Goal: Information Seeking & Learning: Learn about a topic

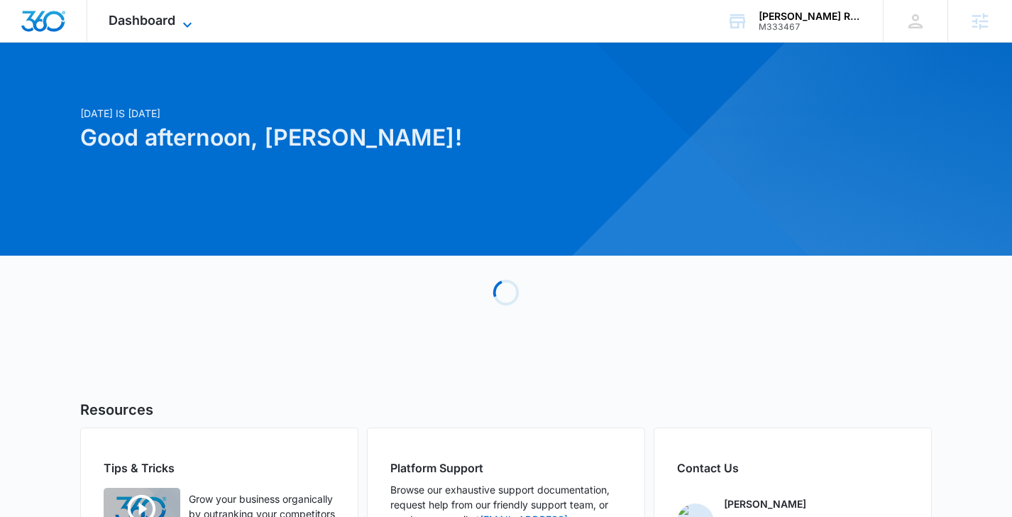
click at [170, 27] on span "Dashboard" at bounding box center [142, 20] width 67 height 15
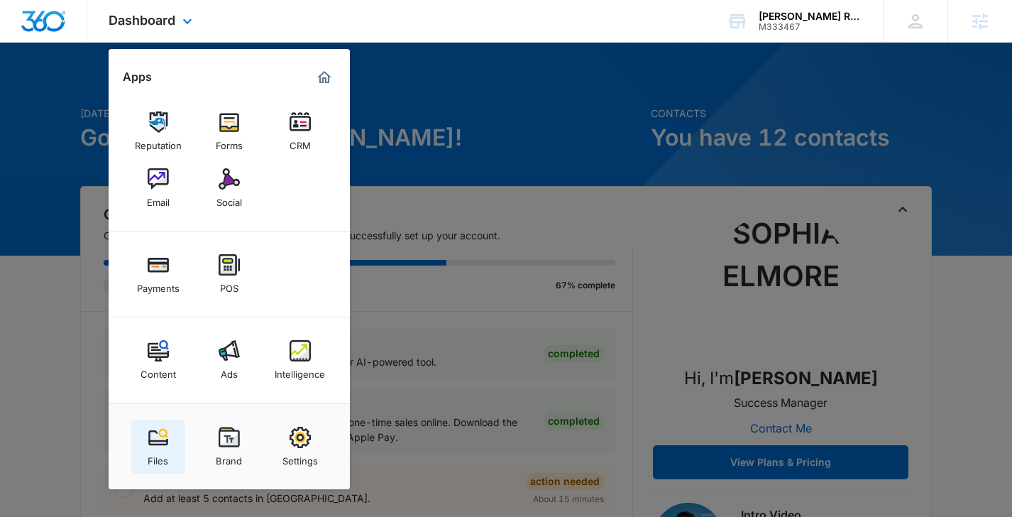
click at [153, 433] on img at bounding box center [158, 436] width 21 height 21
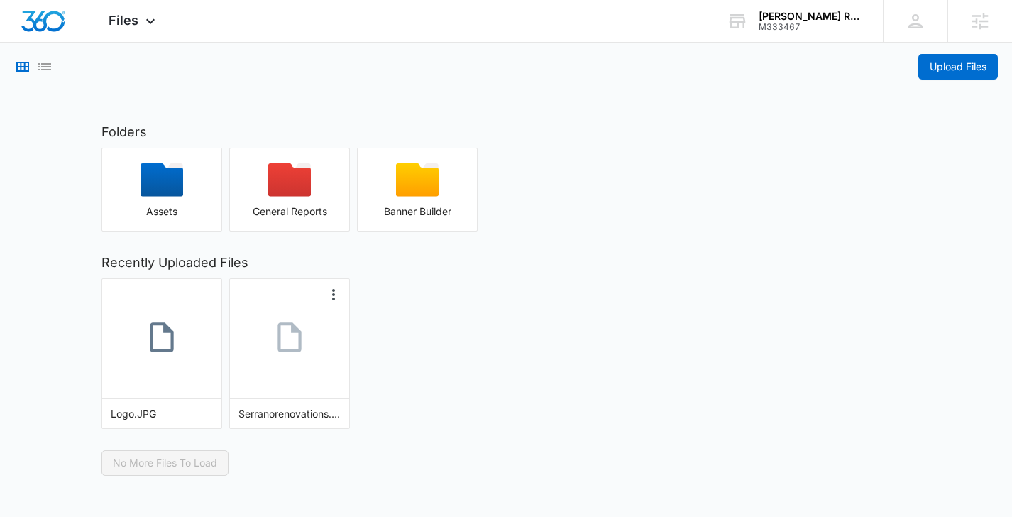
click at [304, 328] on icon at bounding box center [289, 336] width 35 height 35
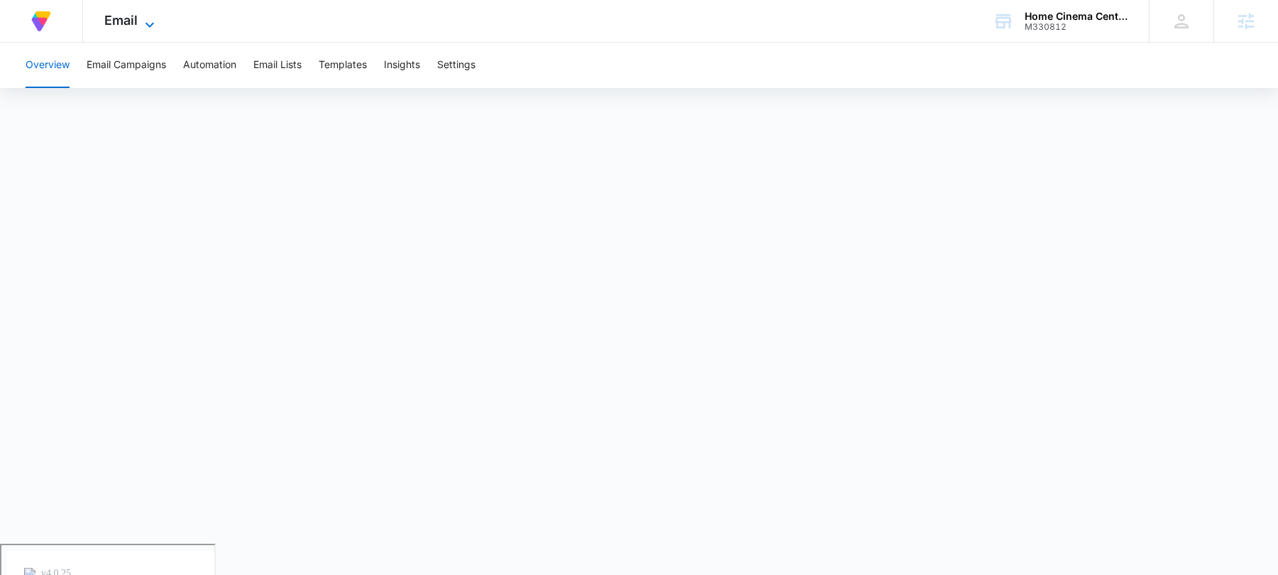
click at [133, 21] on span "Email" at bounding box center [120, 20] width 33 height 15
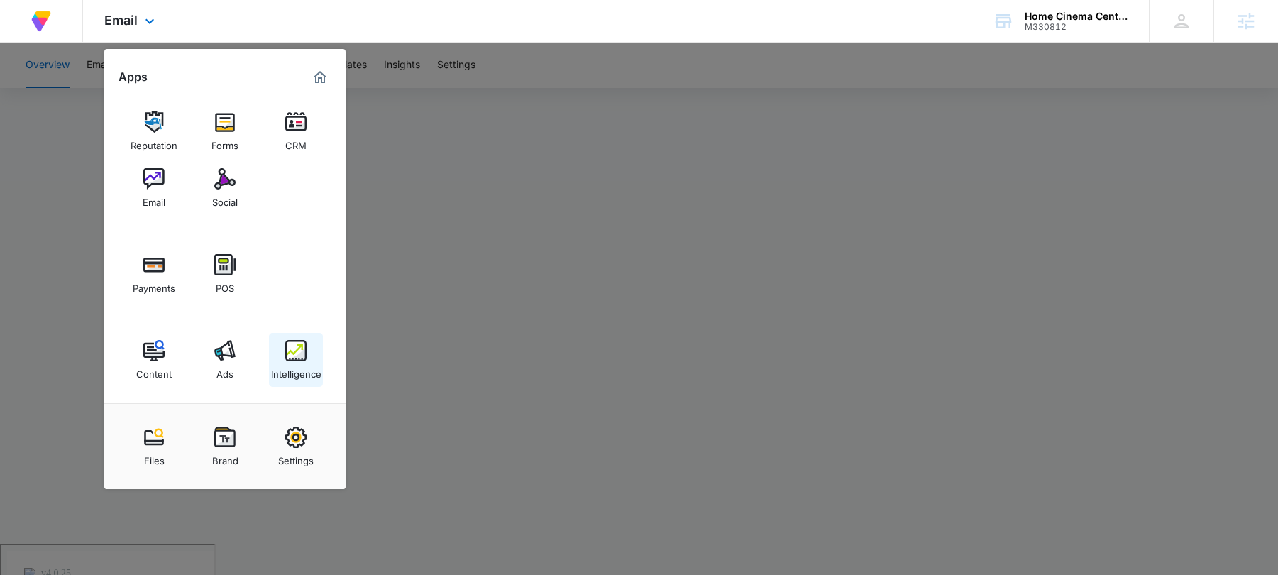
click at [292, 361] on div "Intelligence" at bounding box center [296, 370] width 50 height 18
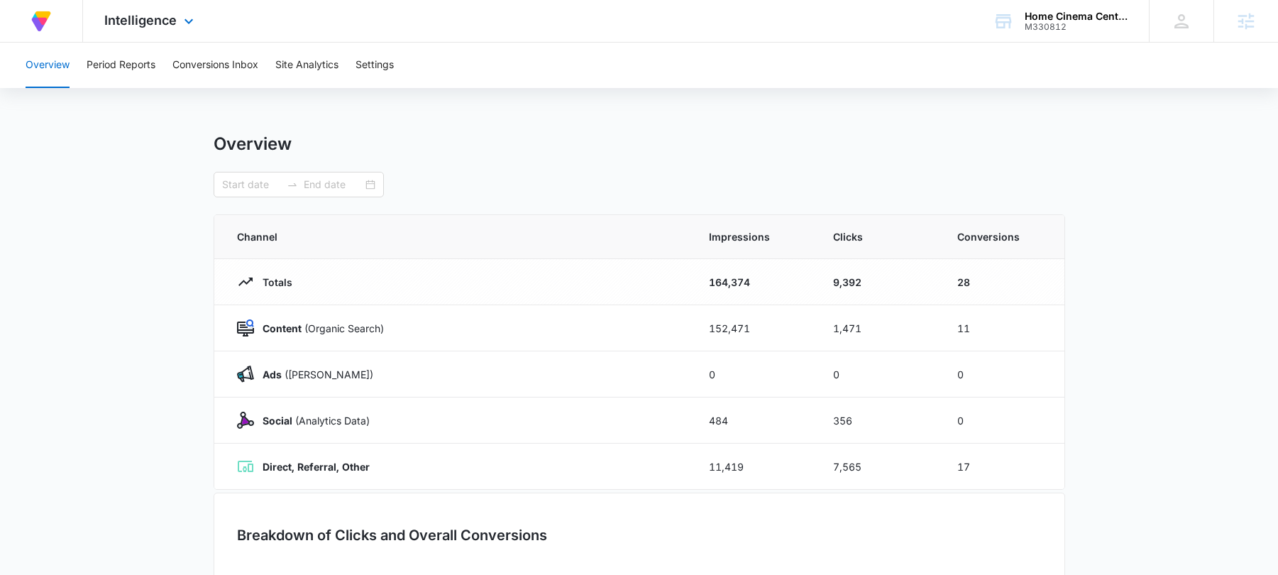
type input "07/14/2025"
type input "08/13/2025"
click at [142, 71] on button "Period Reports" at bounding box center [121, 65] width 69 height 45
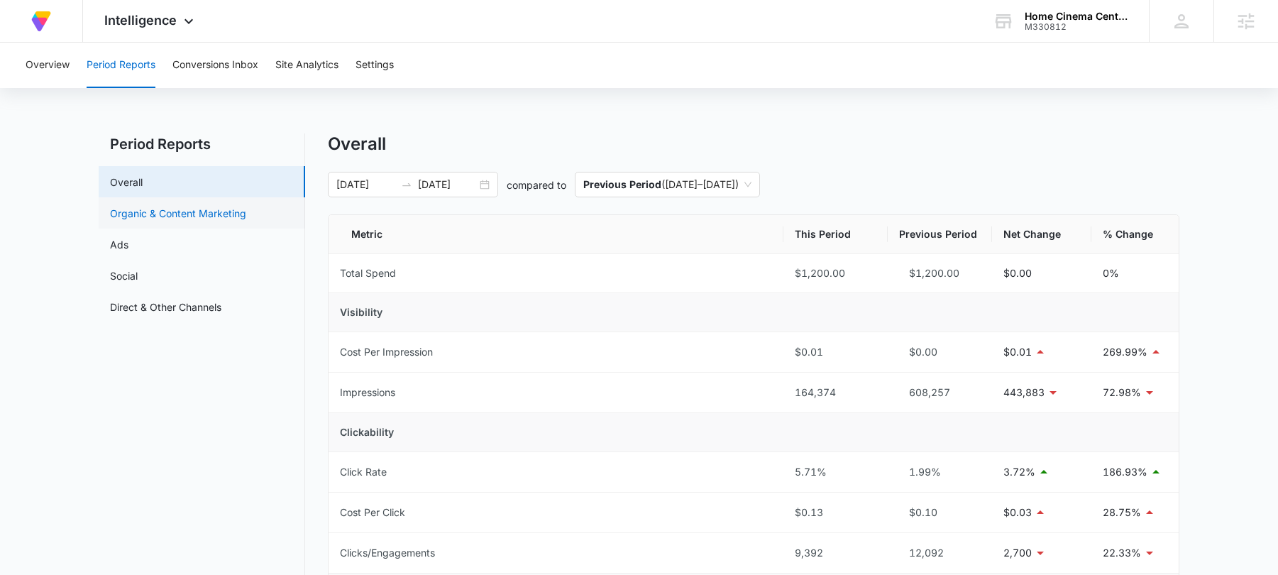
click at [169, 216] on link "Organic & Content Marketing" at bounding box center [178, 213] width 136 height 15
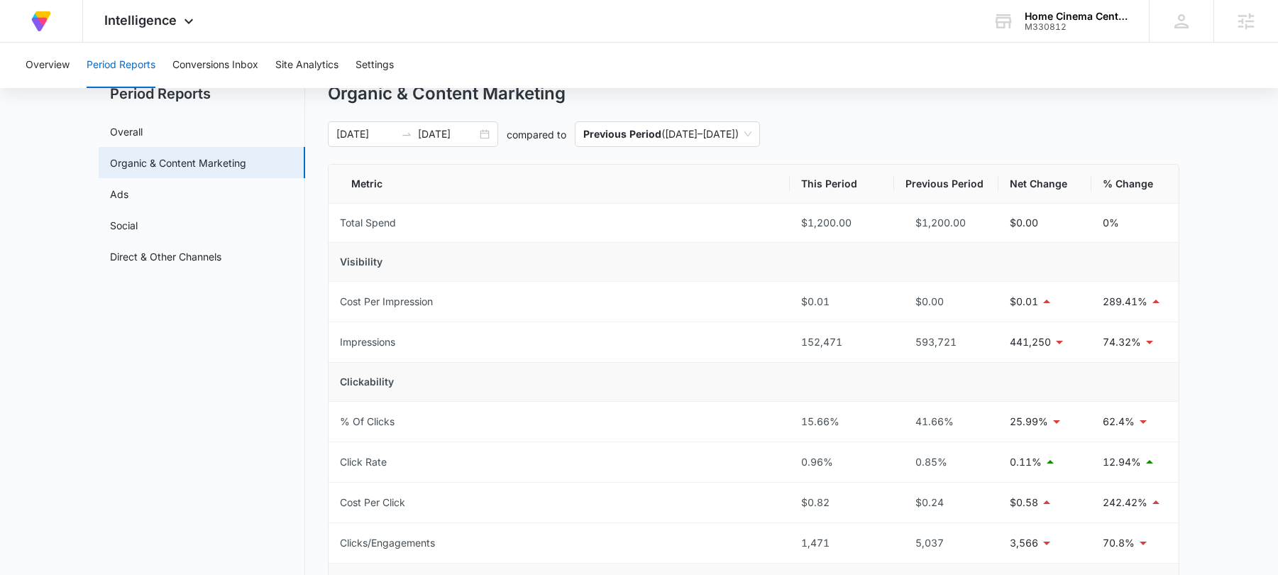
scroll to position [54, 0]
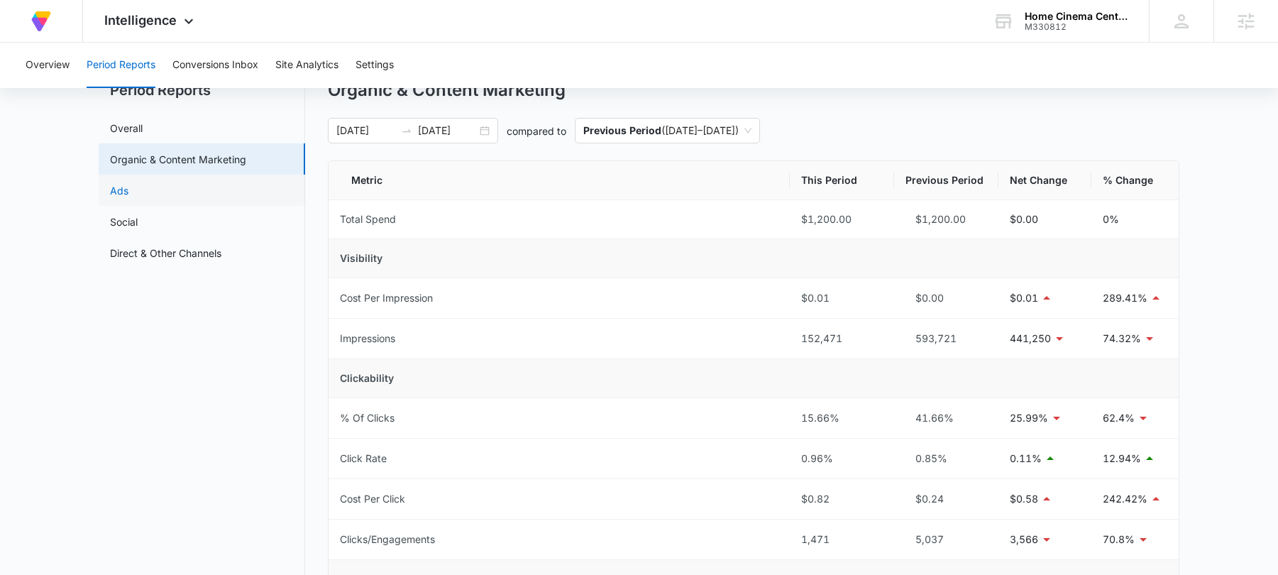
click at [128, 183] on link "Ads" at bounding box center [119, 190] width 18 height 15
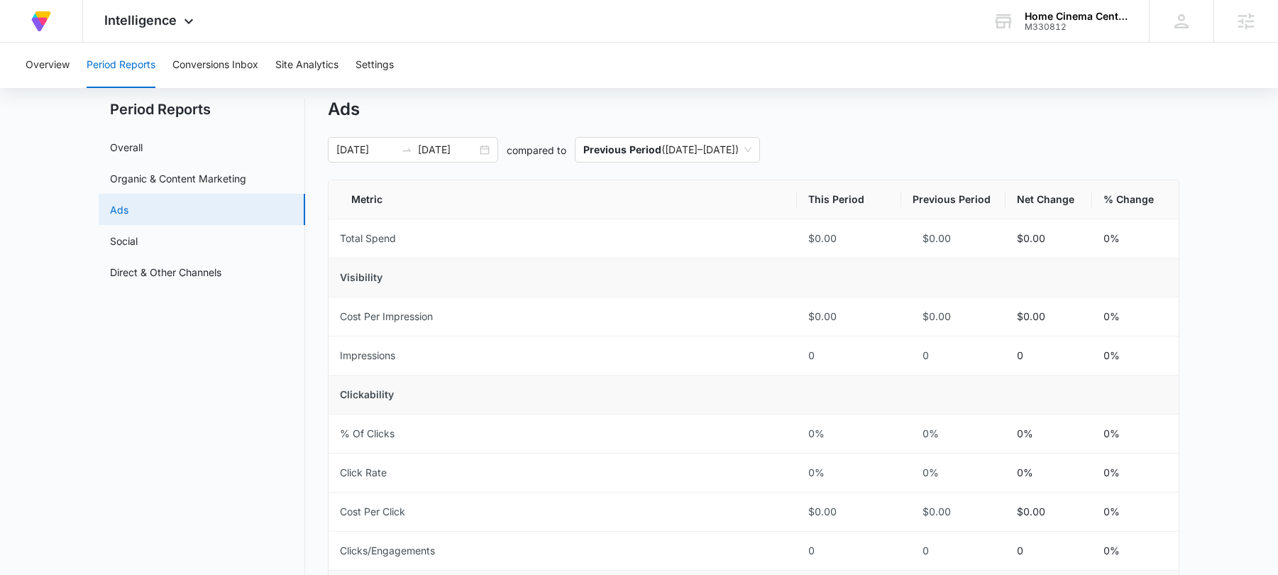
scroll to position [37, 0]
click at [138, 239] on link "Social" at bounding box center [124, 238] width 28 height 15
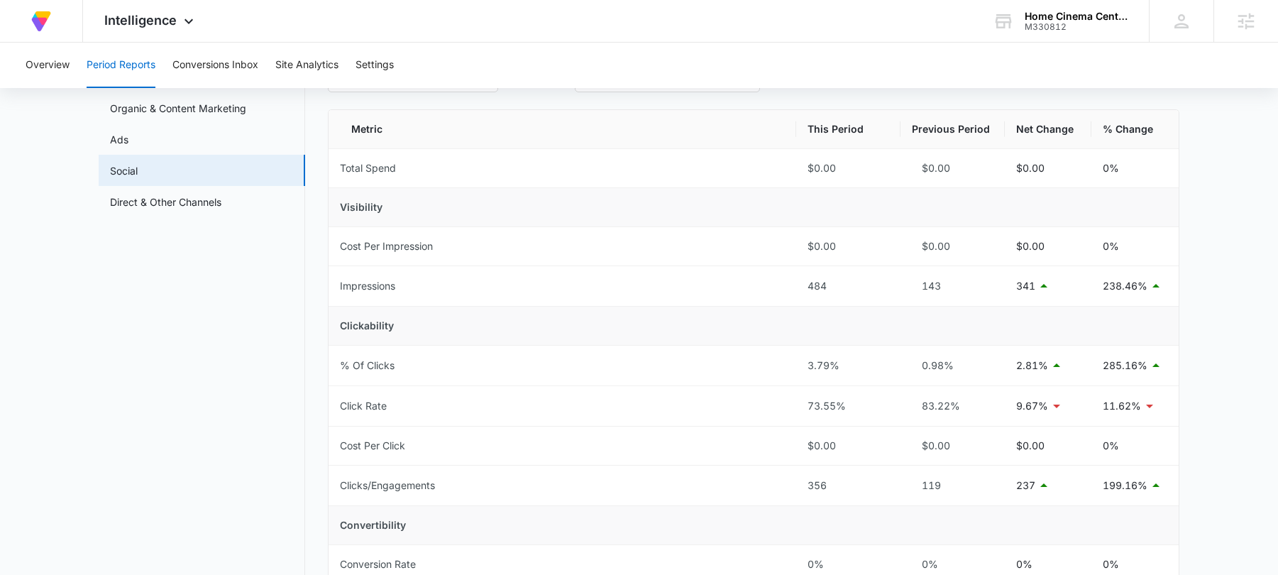
scroll to position [106, 0]
click at [219, 195] on link "Direct & Other Channels" at bounding box center [165, 200] width 111 height 15
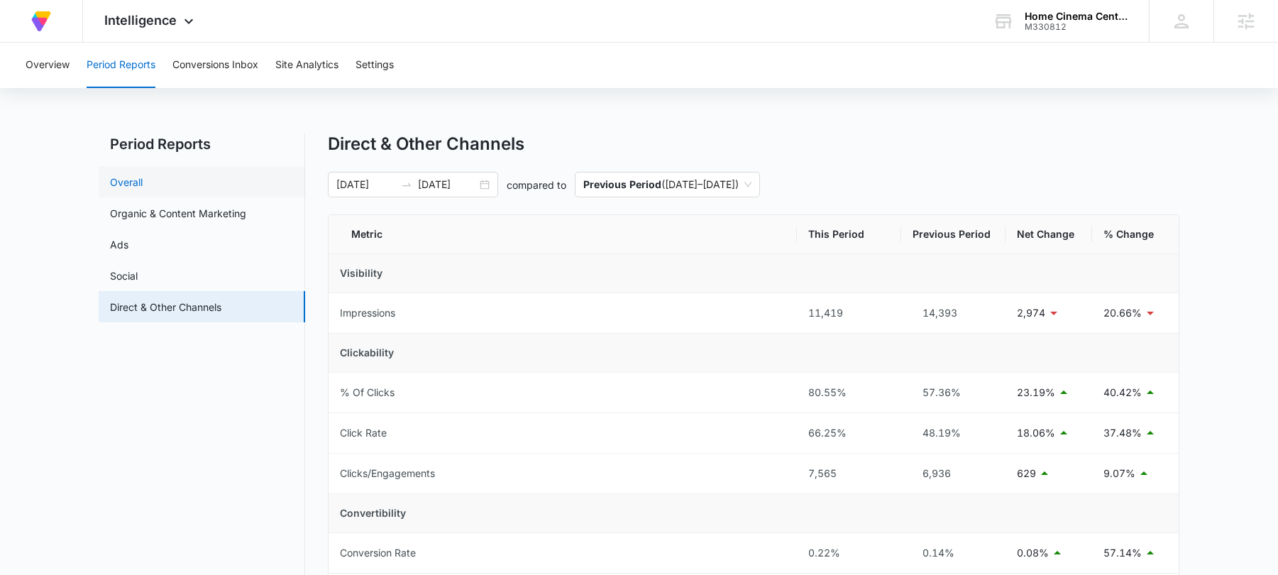
click at [143, 175] on link "Overall" at bounding box center [126, 182] width 33 height 15
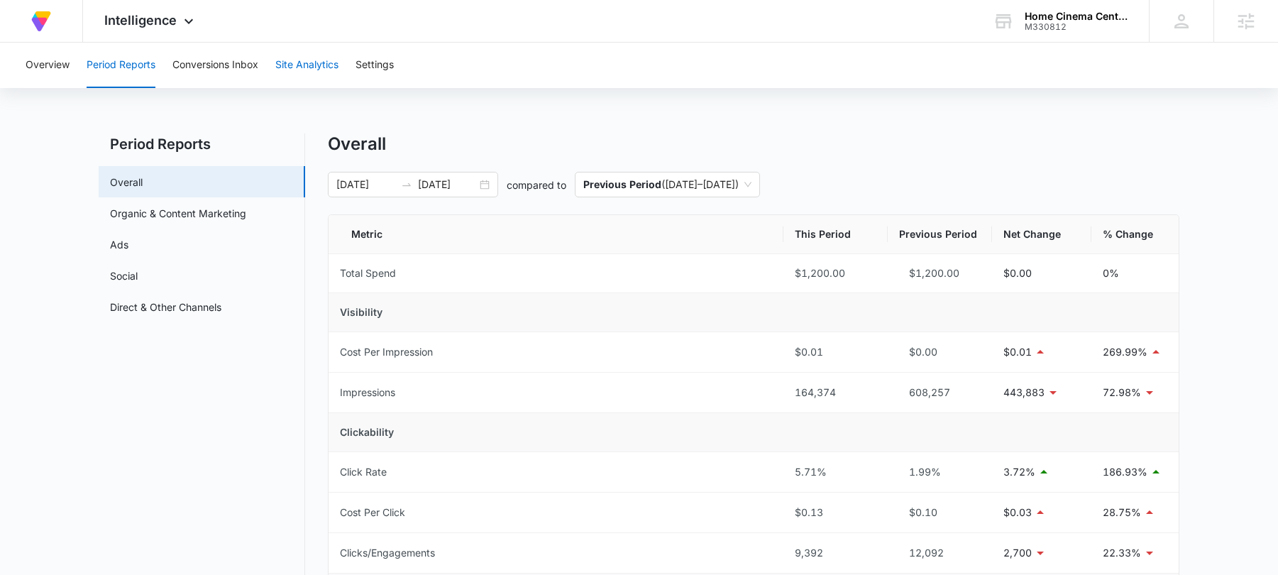
click at [294, 61] on button "Site Analytics" at bounding box center [306, 65] width 63 height 45
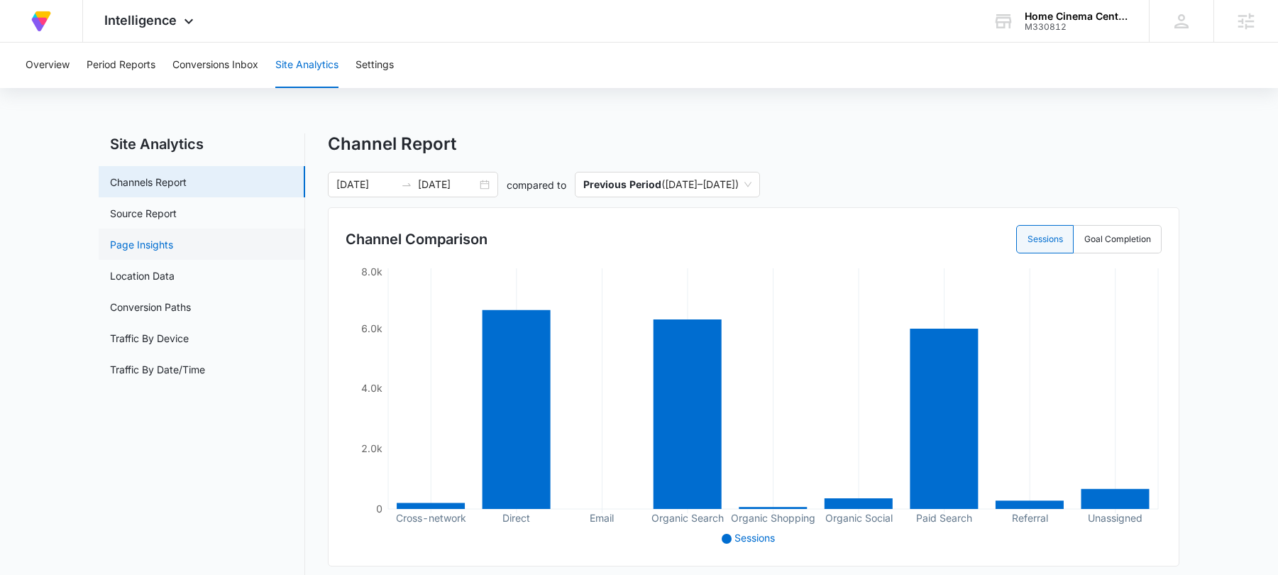
click at [131, 245] on link "Page Insights" at bounding box center [141, 244] width 63 height 15
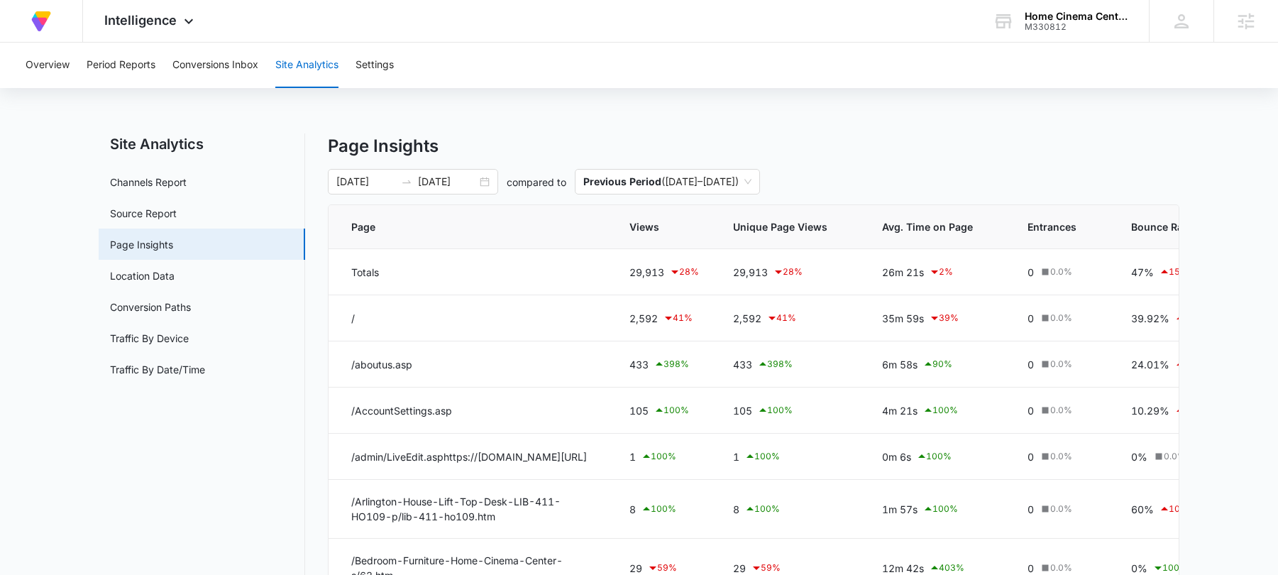
click at [678, 228] on span "Views" at bounding box center [653, 226] width 49 height 15
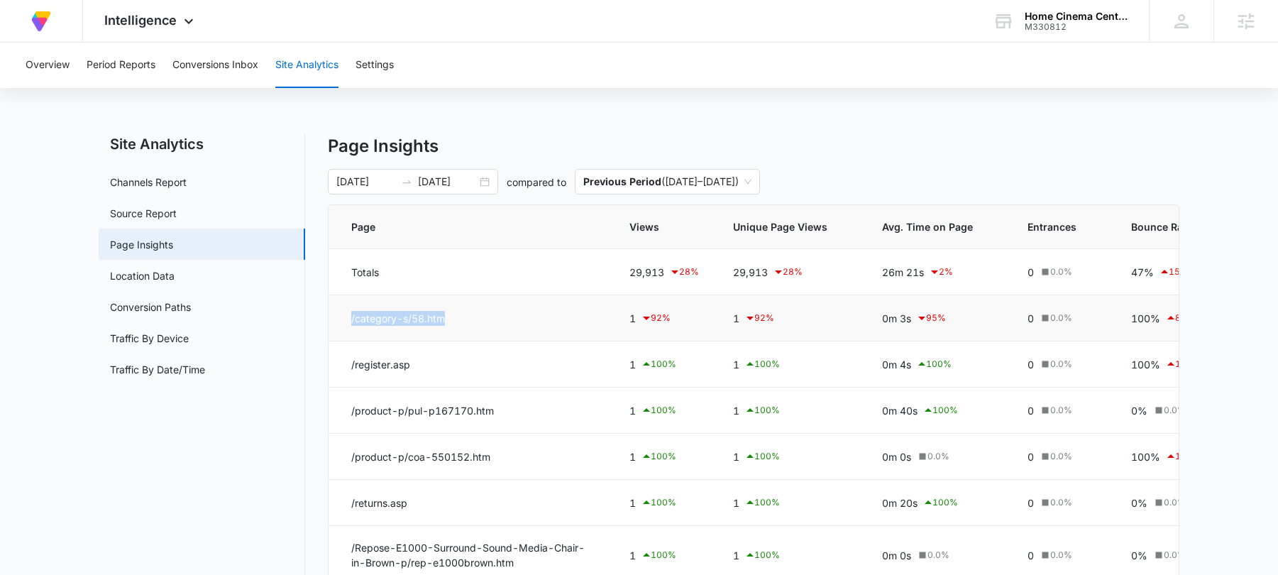
drag, startPoint x: 478, startPoint y: 327, endPoint x: 352, endPoint y: 322, distance: 126.4
click at [352, 322] on td "/category-s/58.htm" at bounding box center [470, 318] width 284 height 46
copy td "/category-s/58.htm"
click at [678, 227] on span "Views" at bounding box center [653, 226] width 49 height 15
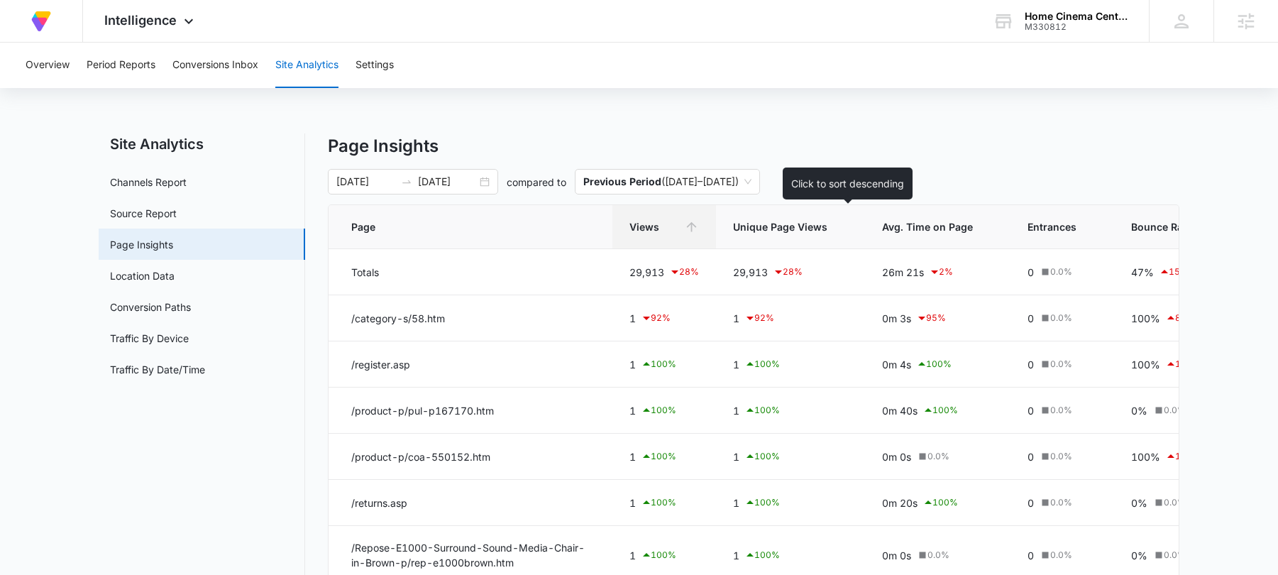
click at [678, 228] on span "Views" at bounding box center [653, 226] width 49 height 15
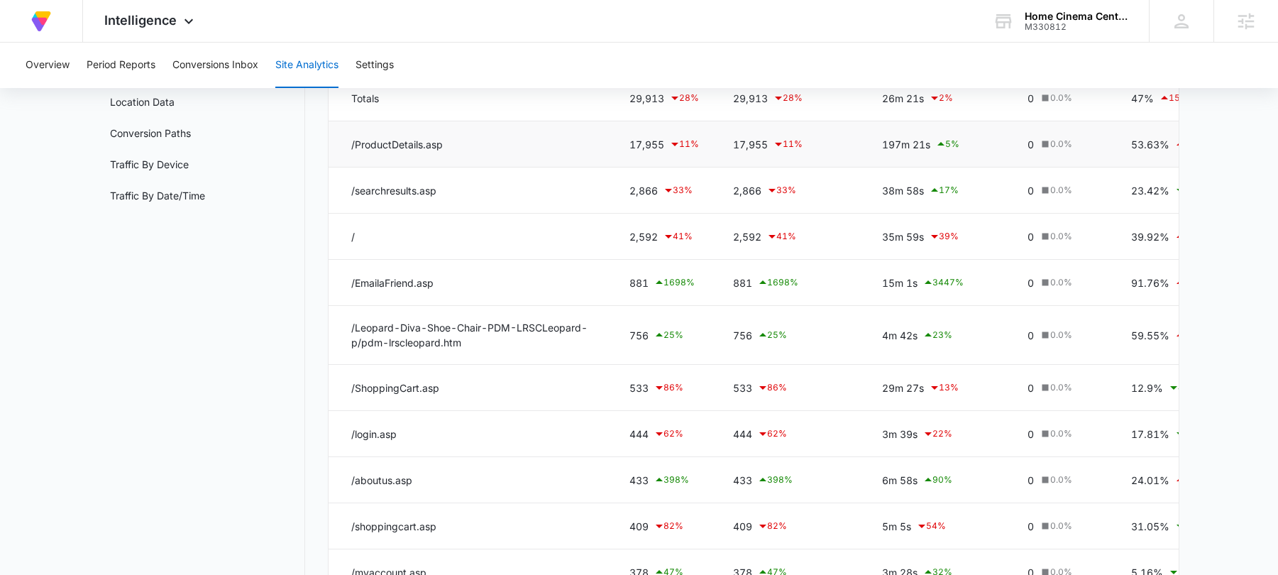
scroll to position [177, 0]
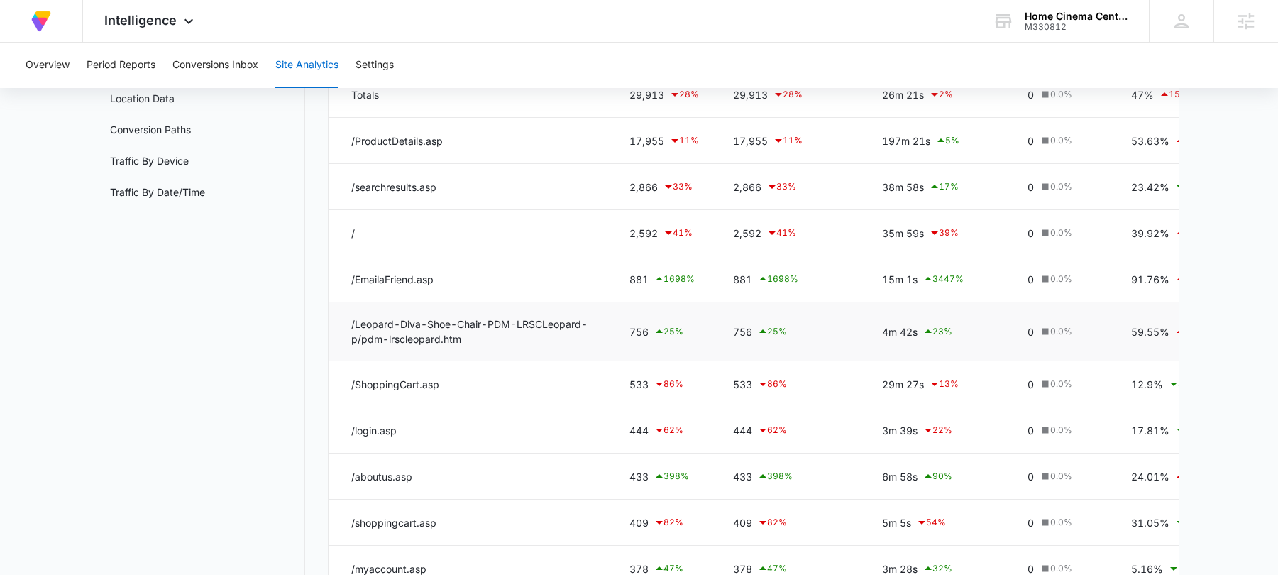
click at [455, 328] on td "/Leopard-Diva-Shoe-Chair-PDM-LRSCLeopard-p/pdm-lrscleopard.htm" at bounding box center [470, 331] width 284 height 59
drag, startPoint x: 465, startPoint y: 343, endPoint x: 382, endPoint y: 338, distance: 83.1
click at [383, 338] on td "/Leopard-Diva-Shoe-Chair-PDM-LRSCLeopard-p/pdm-lrscleopard.htm" at bounding box center [470, 331] width 284 height 59
click at [382, 338] on td "/Leopard-Diva-Shoe-Chair-PDM-LRSCLeopard-p/pdm-lrscleopard.htm" at bounding box center [470, 331] width 284 height 59
drag, startPoint x: 468, startPoint y: 339, endPoint x: 338, endPoint y: 321, distance: 131.1
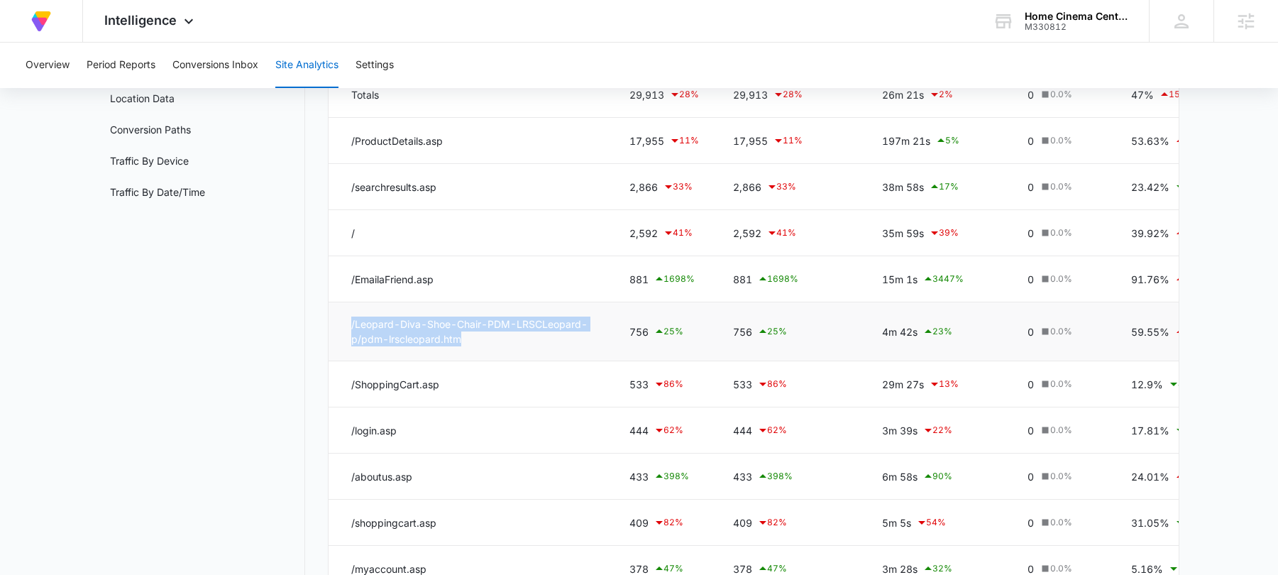
click at [338, 321] on td "/Leopard-Diva-Shoe-Chair-PDM-LRSCLeopard-p/pdm-lrscleopard.htm" at bounding box center [470, 331] width 284 height 59
copy td "/Leopard-Diva-Shoe-Chair-PDM-LRSCLeopard-p/pdm-lrscleopard.htm"
click at [597, 336] on td "/Leopard-Diva-Shoe-Chair-PDM-LRSCLeopard-p/pdm-lrscleopard.htm" at bounding box center [470, 331] width 284 height 59
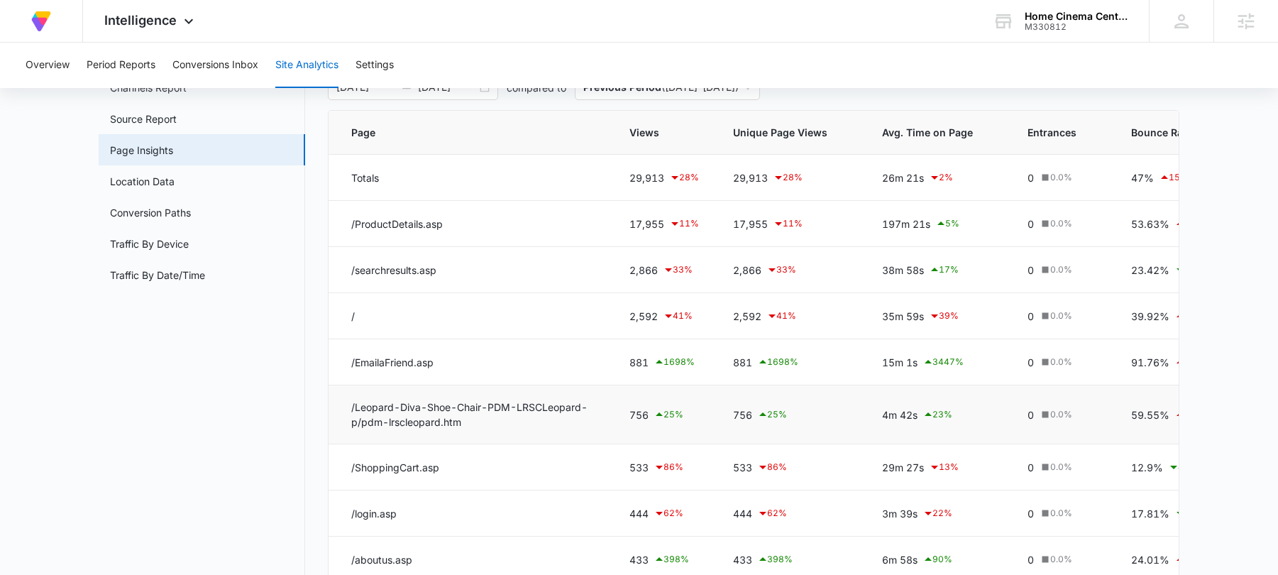
scroll to position [89, 0]
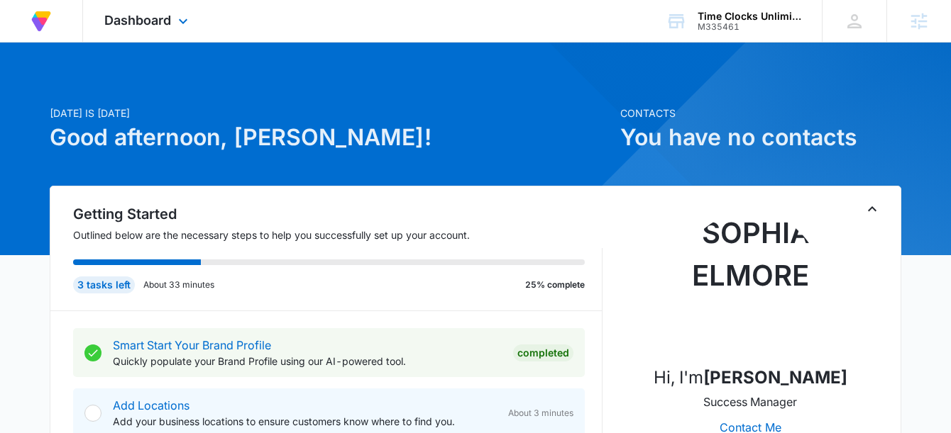
click at [135, 29] on div "Dashboard Apps Reputation CRM Email Social POS Content Ads Intelligence Files B…" at bounding box center [148, 21] width 130 height 42
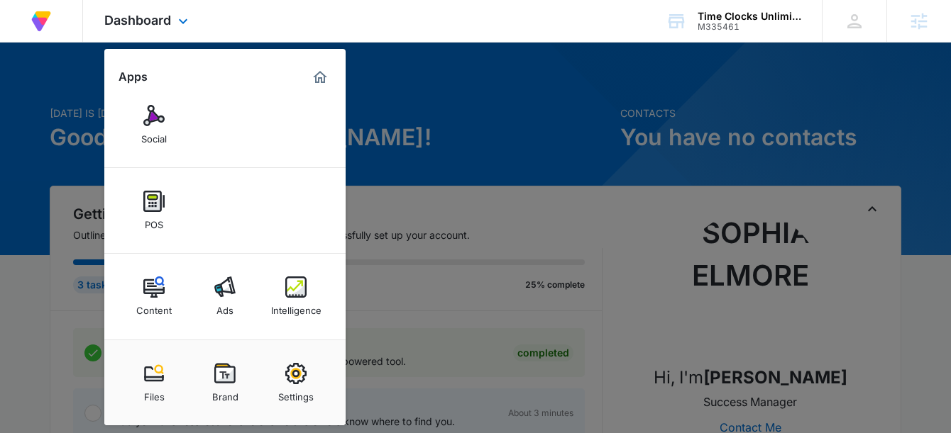
scroll to position [6, 0]
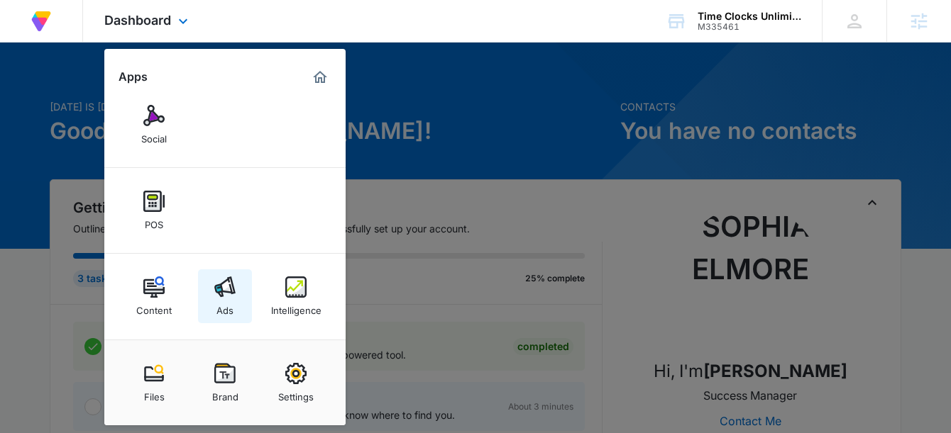
click at [238, 297] on link "Ads" at bounding box center [225, 297] width 54 height 54
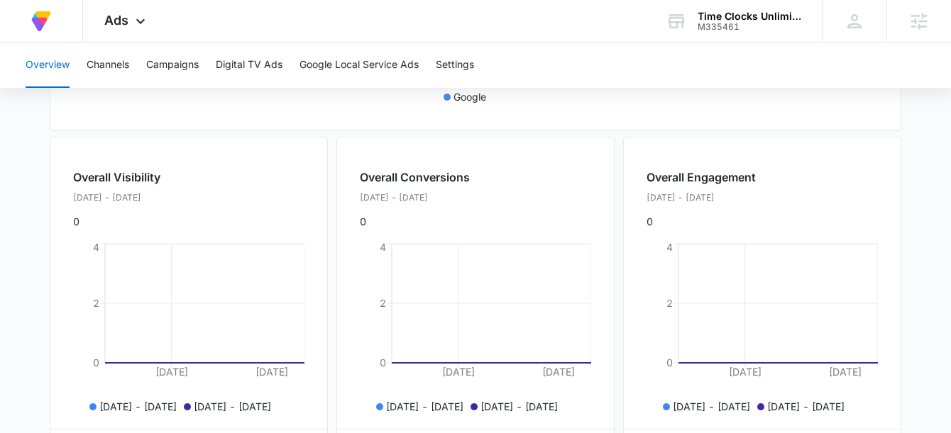
scroll to position [508, 0]
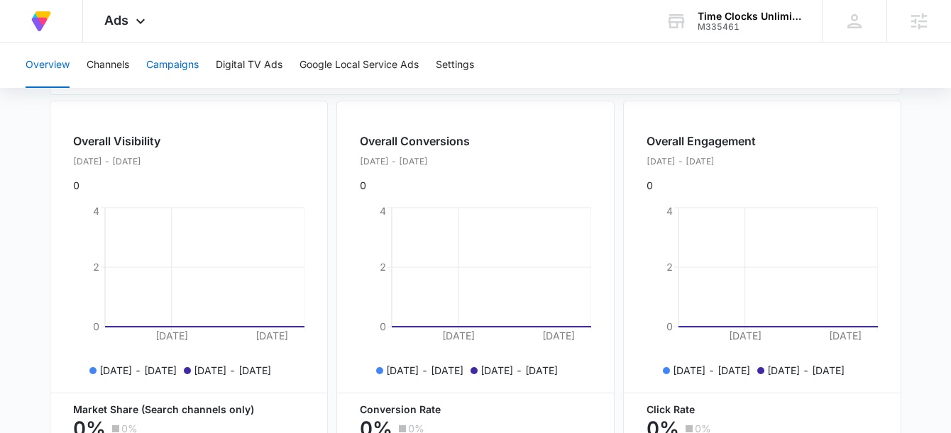
click at [172, 58] on button "Campaigns" at bounding box center [172, 65] width 53 height 45
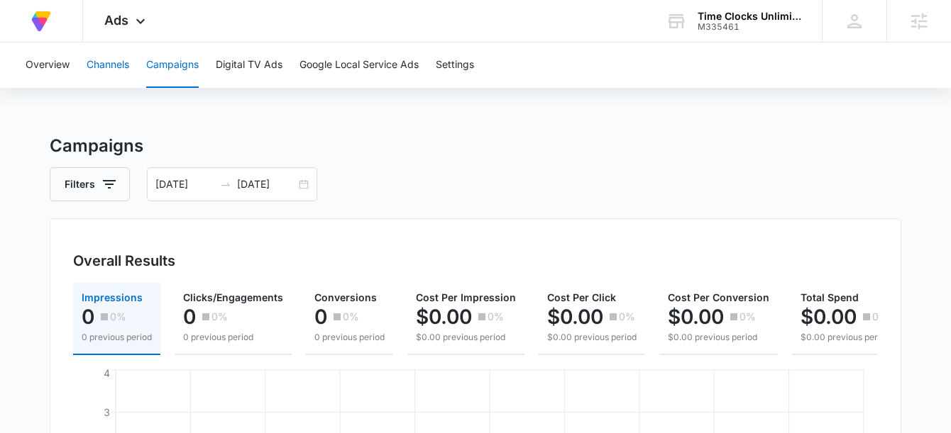
click at [126, 60] on button "Channels" at bounding box center [108, 65] width 43 height 45
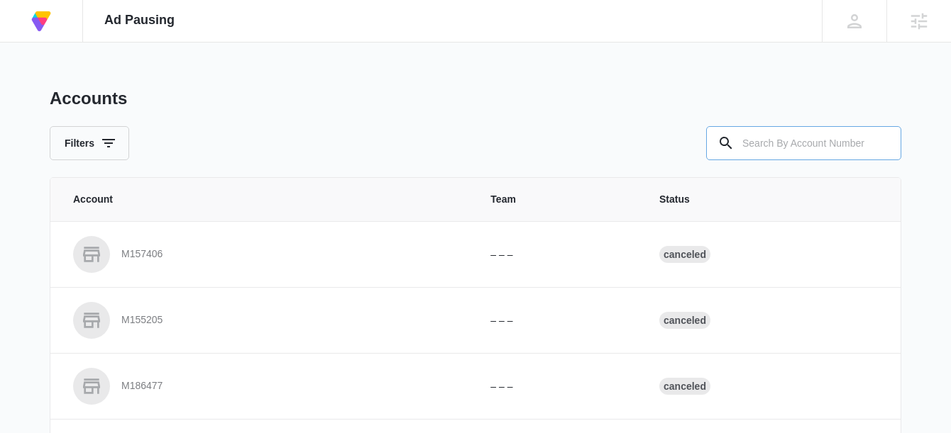
click at [755, 146] on input "text" at bounding box center [803, 143] width 195 height 34
type input "M335461"
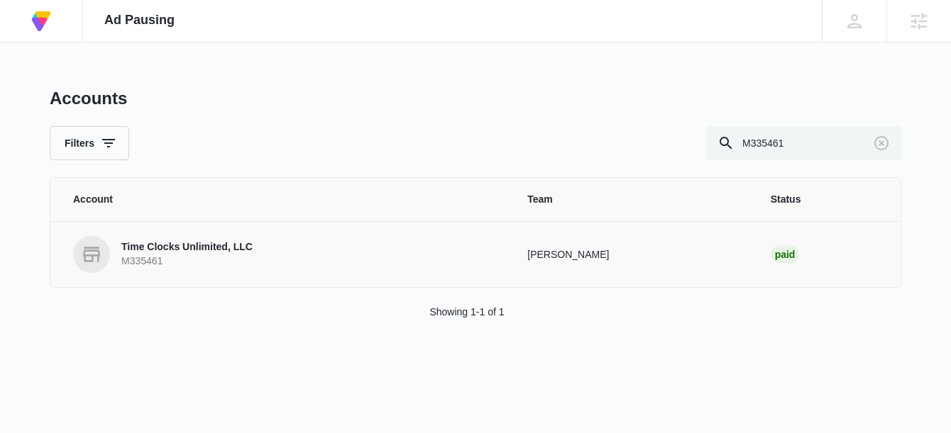
click at [207, 247] on p "Time Clocks Unlimited, LLC" at bounding box center [186, 248] width 131 height 14
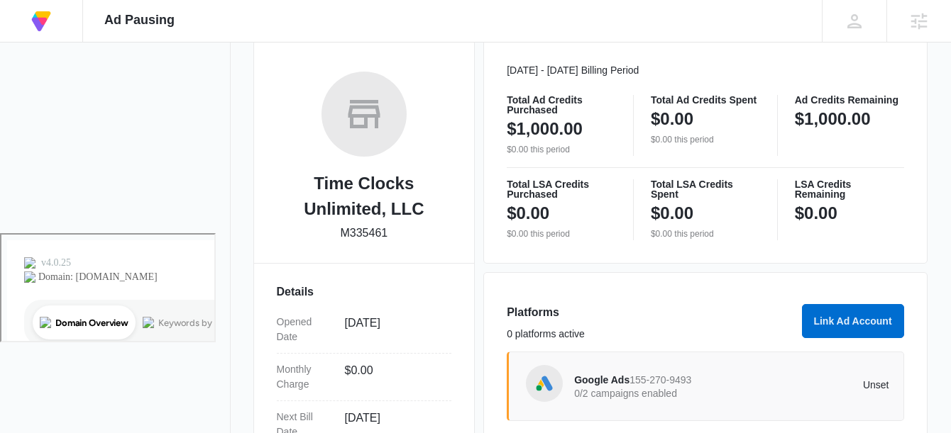
scroll to position [204, 0]
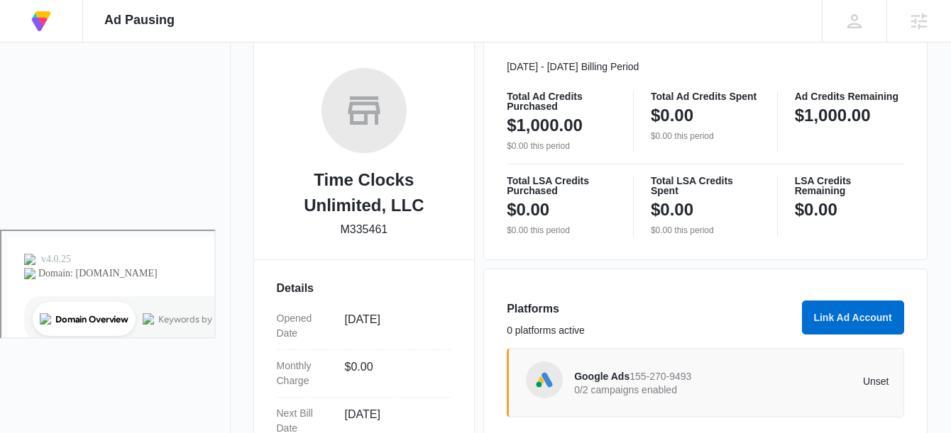
click at [605, 382] on span "Google Ads" at bounding box center [601, 376] width 55 height 11
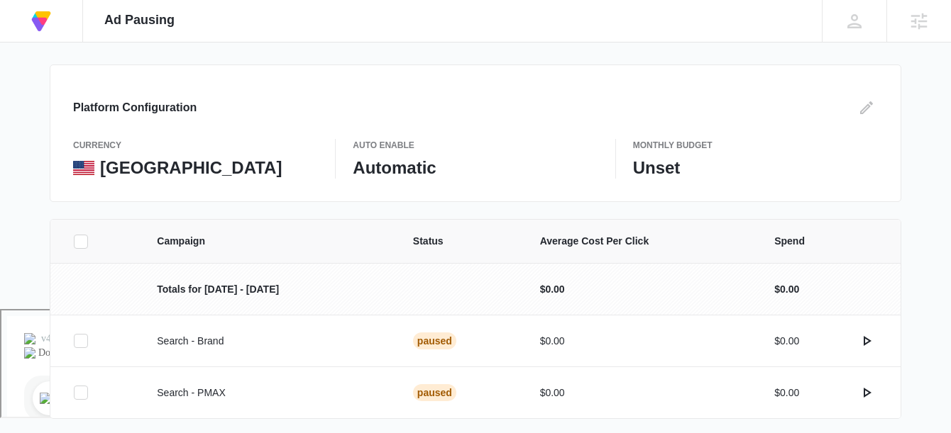
scroll to position [128, 0]
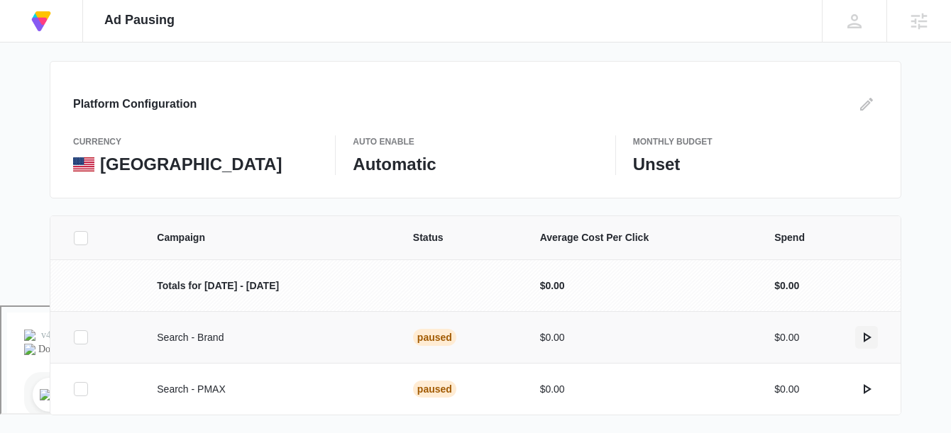
click at [866, 334] on icon "actions.activate" at bounding box center [866, 337] width 17 height 17
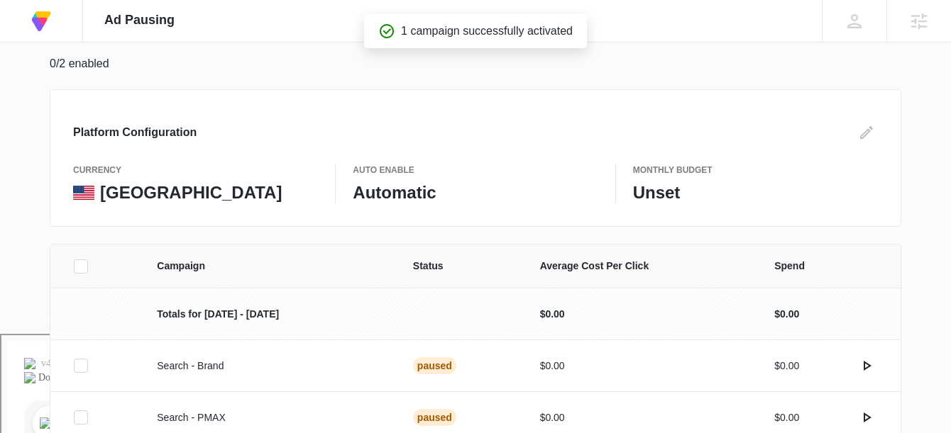
scroll to position [176, 0]
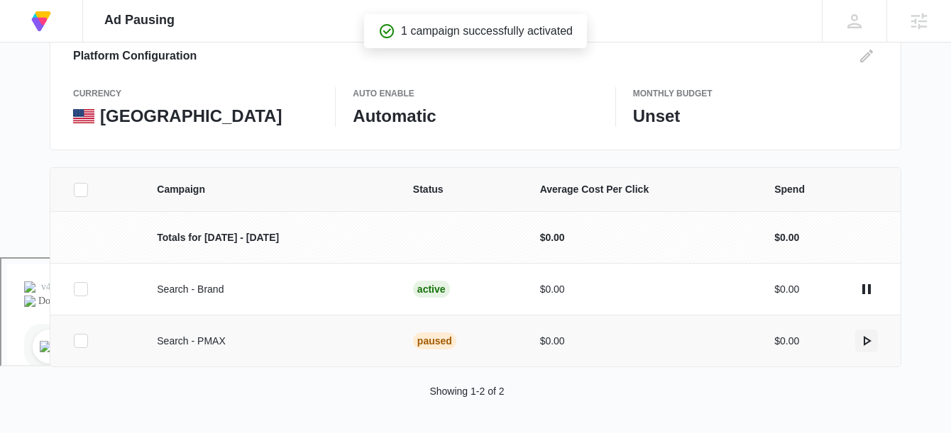
click at [866, 341] on icon "actions.activate" at bounding box center [866, 341] width 17 height 17
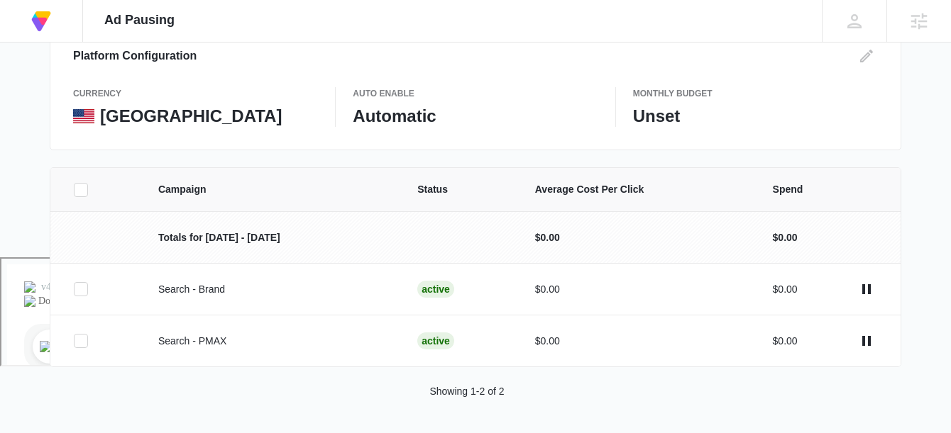
scroll to position [0, 0]
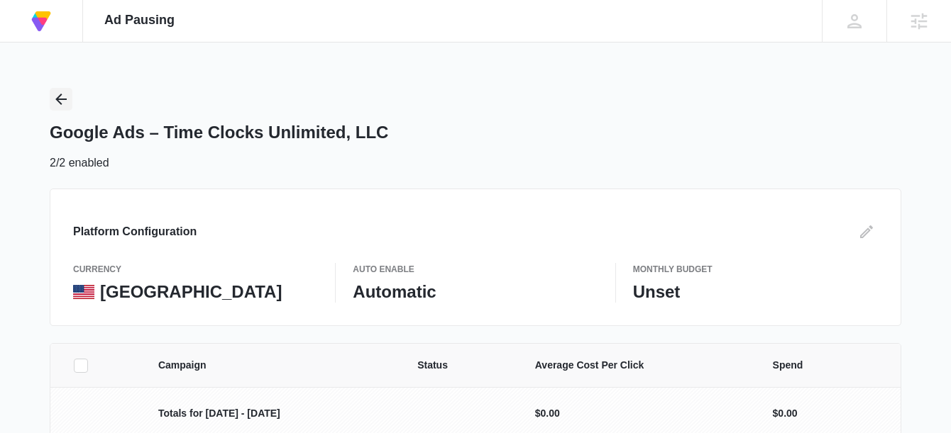
click at [59, 104] on icon "Back" at bounding box center [61, 99] width 17 height 17
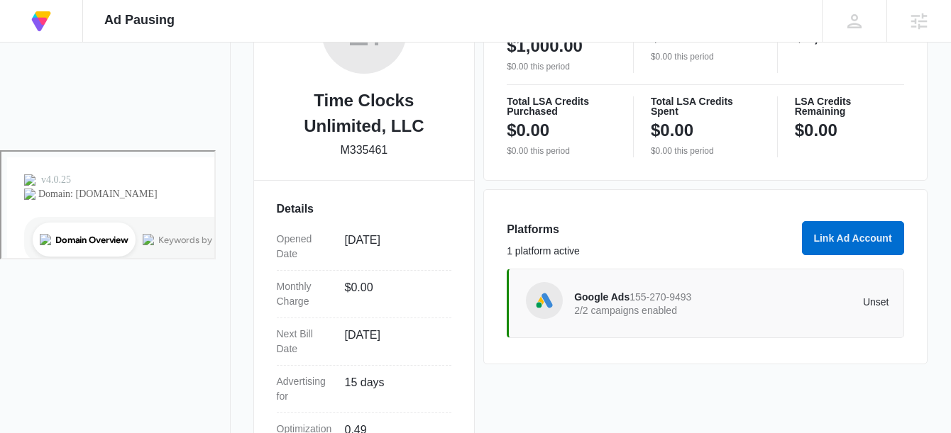
scroll to position [285, 0]
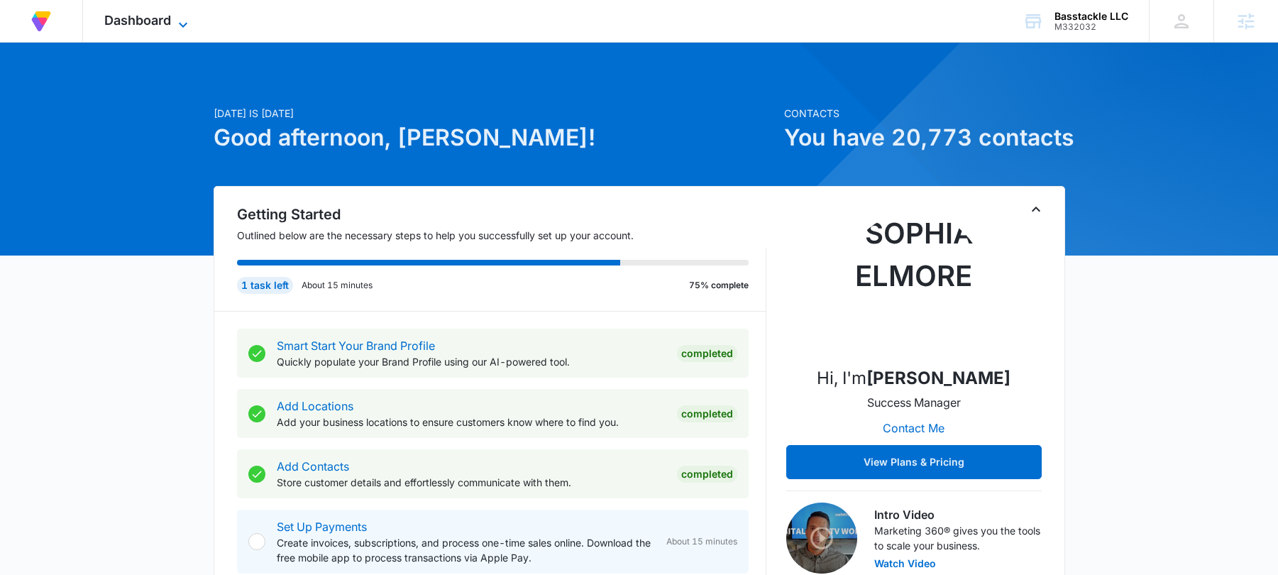
click at [166, 17] on span "Dashboard" at bounding box center [137, 20] width 67 height 15
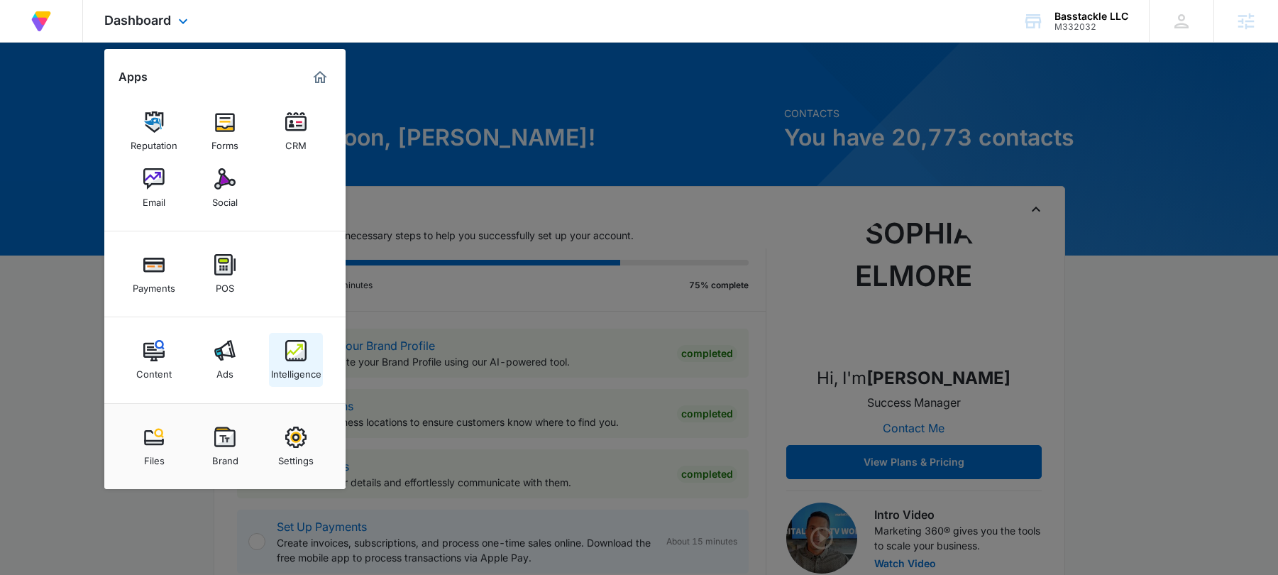
click at [311, 374] on div "Intelligence" at bounding box center [296, 370] width 50 height 18
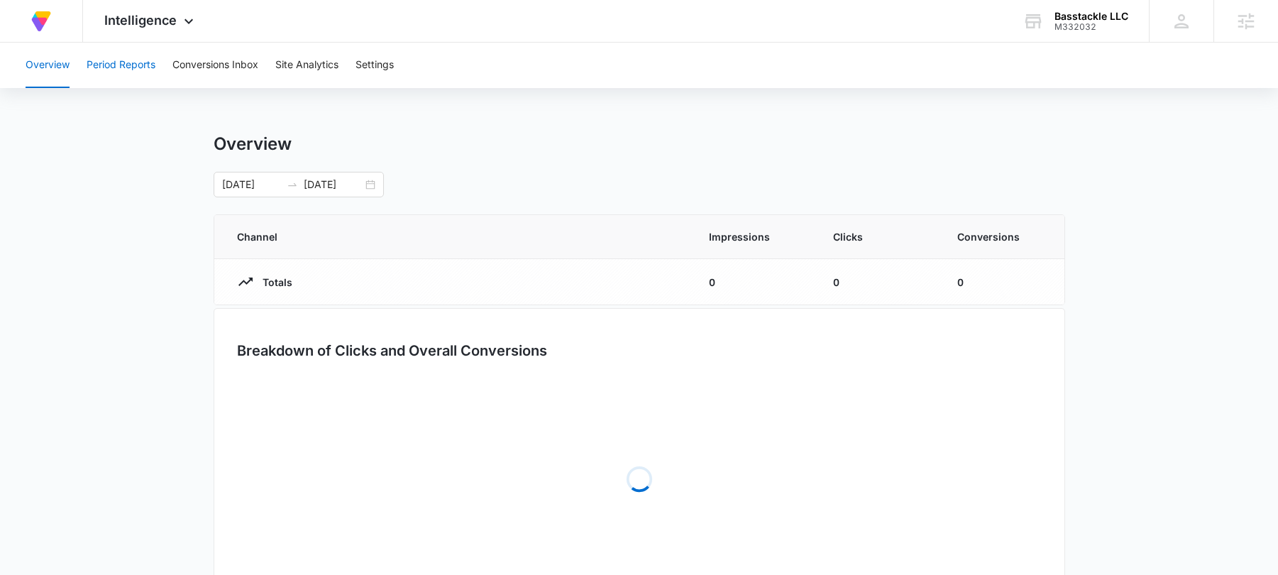
click at [143, 74] on button "Period Reports" at bounding box center [121, 65] width 69 height 45
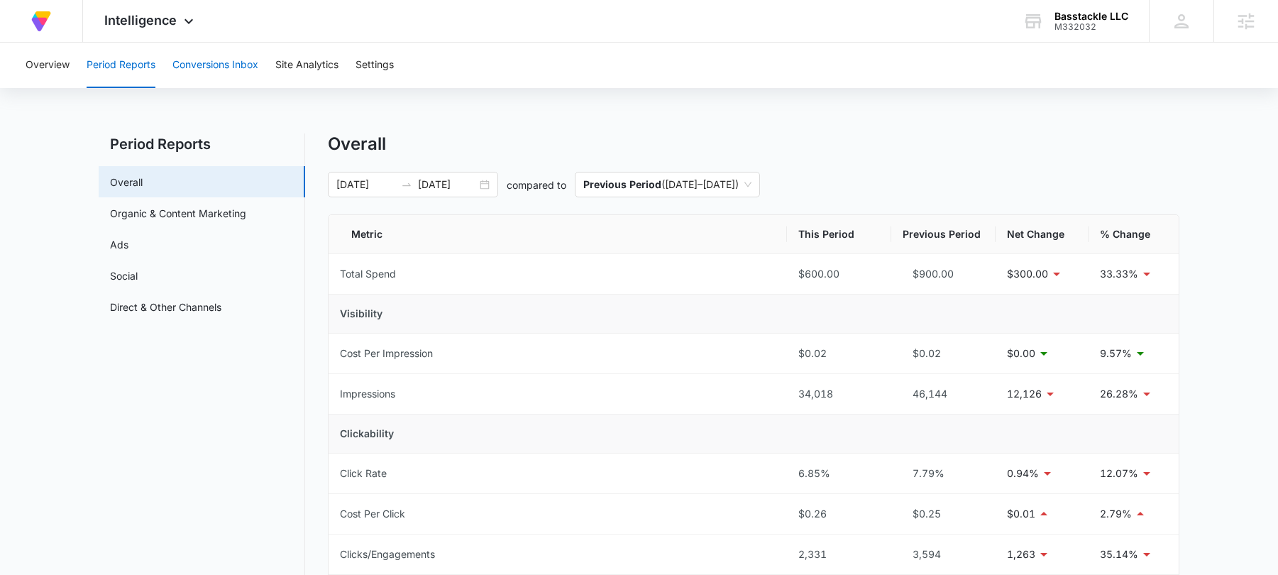
click at [184, 58] on button "Conversions Inbox" at bounding box center [215, 65] width 86 height 45
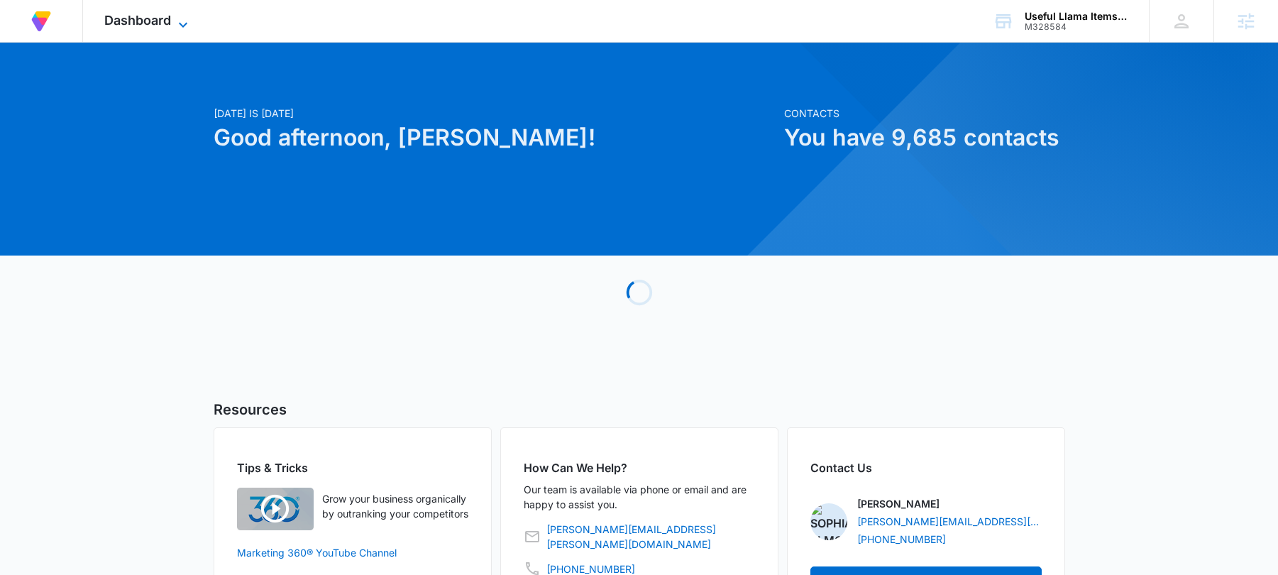
click at [179, 21] on icon at bounding box center [183, 24] width 17 height 17
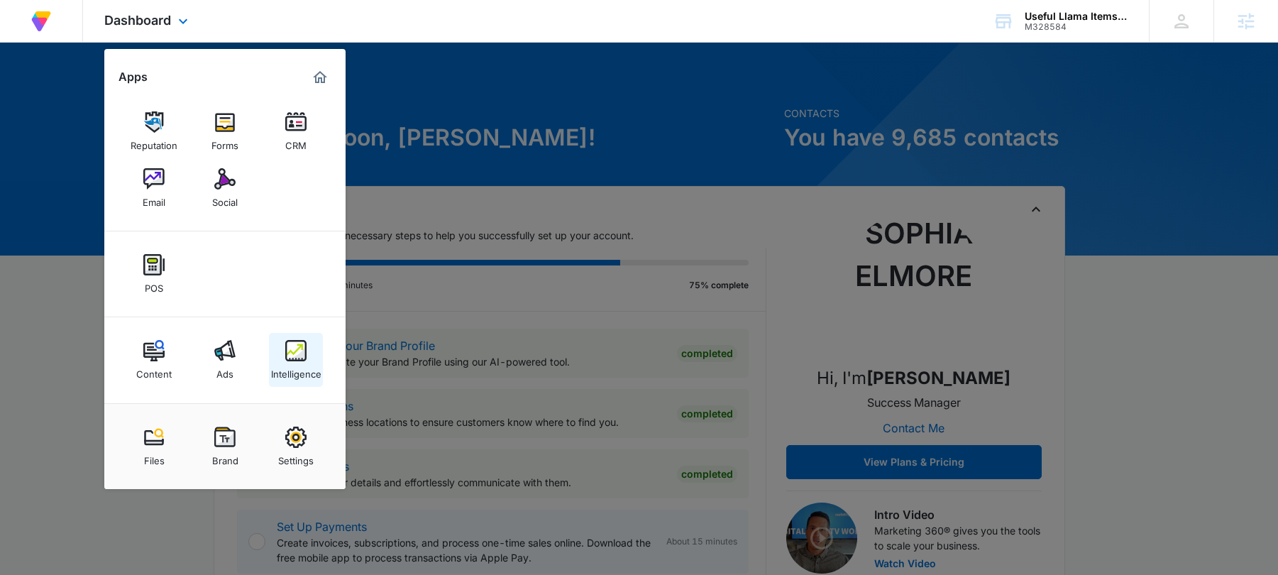
click at [282, 353] on link "Intelligence" at bounding box center [296, 360] width 54 height 54
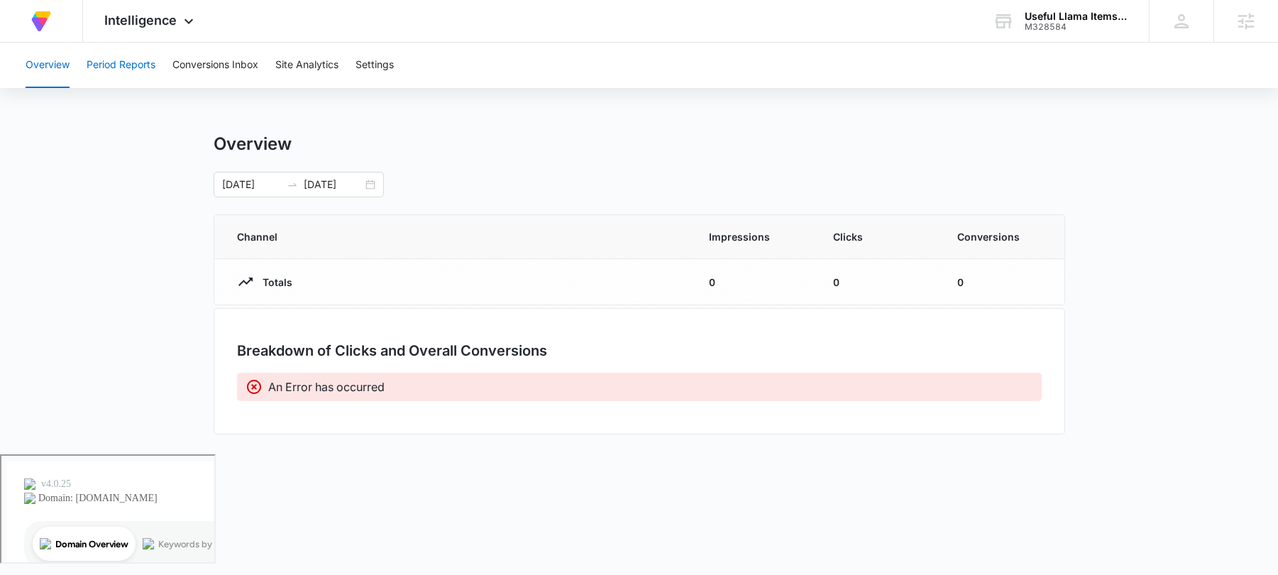
click at [138, 62] on button "Period Reports" at bounding box center [121, 65] width 69 height 45
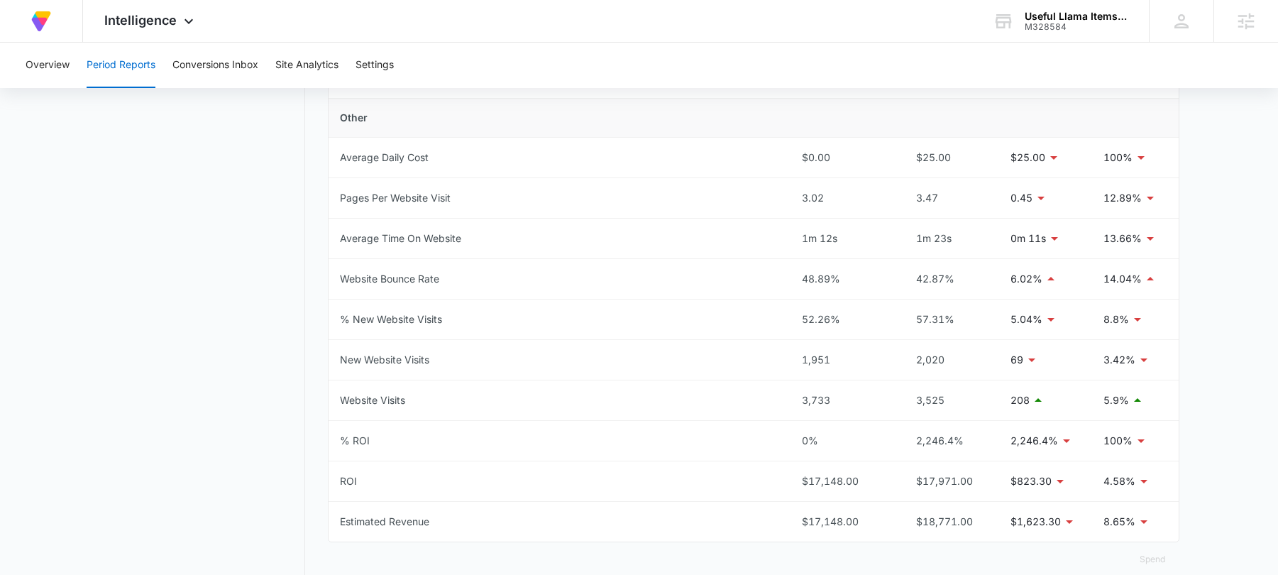
scroll to position [672, 0]
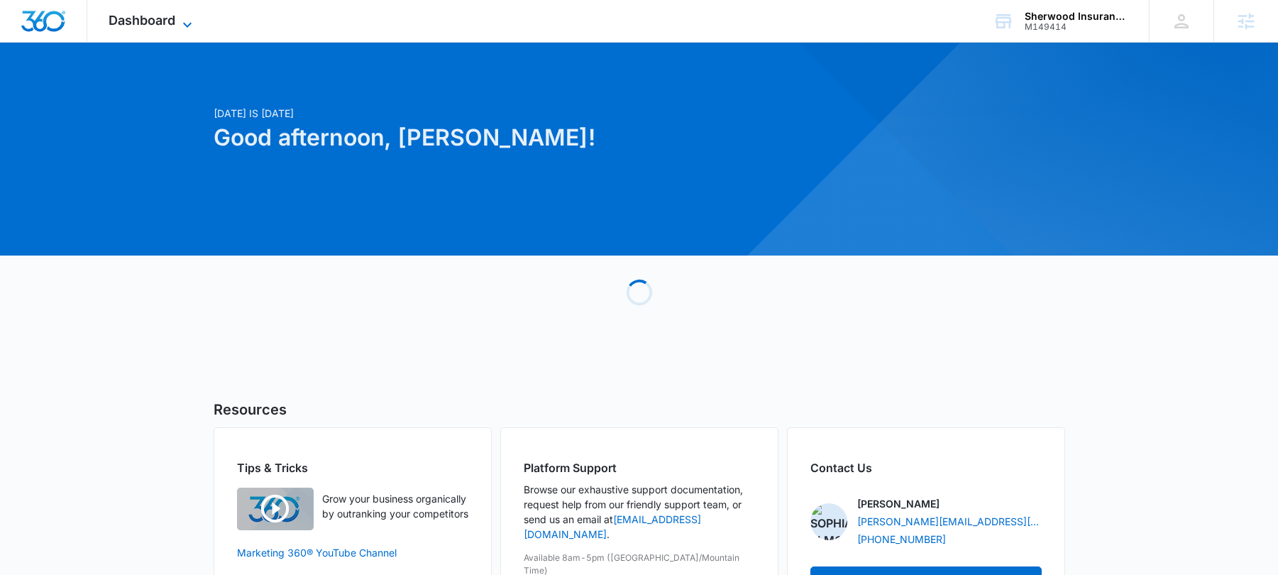
click at [150, 13] on span "Dashboard" at bounding box center [142, 20] width 67 height 15
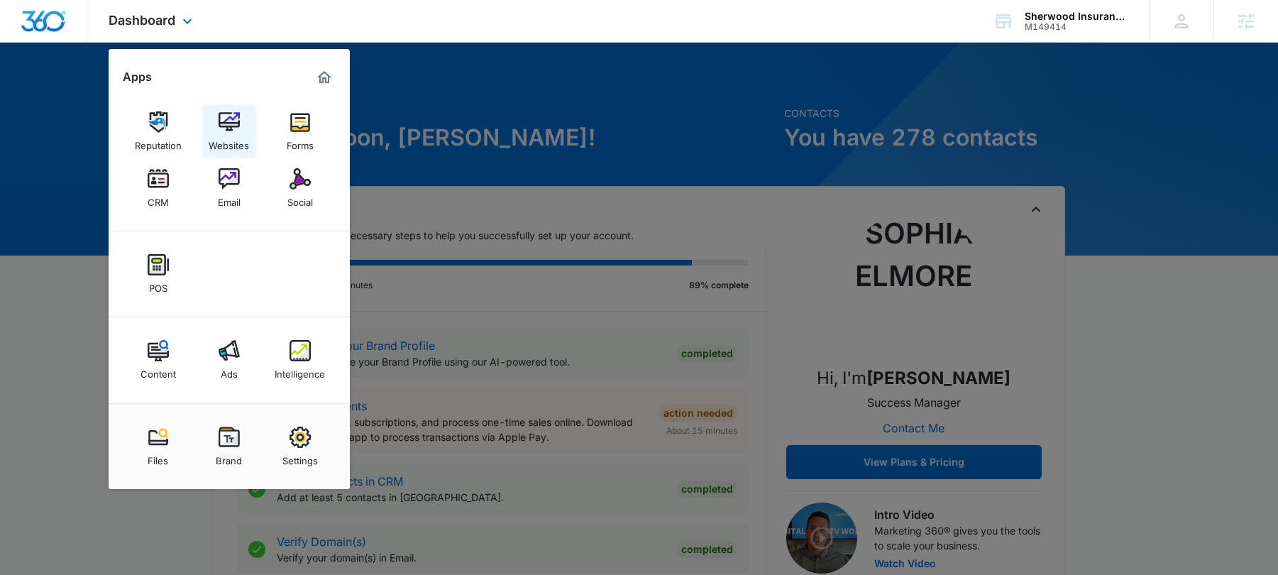
click at [235, 140] on div "Websites" at bounding box center [229, 142] width 40 height 18
